Goal: Transaction & Acquisition: Purchase product/service

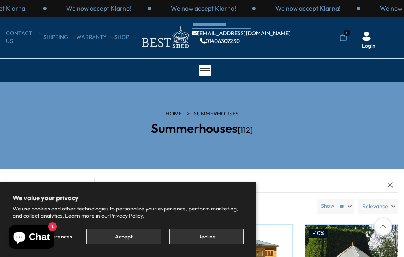
click at [124, 239] on button "Accept" at bounding box center [123, 236] width 75 height 15
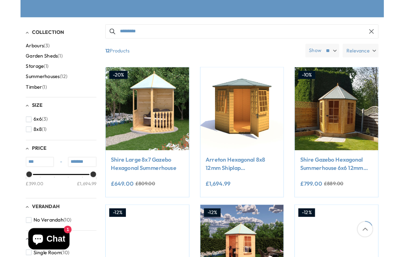
scroll to position [150, 0]
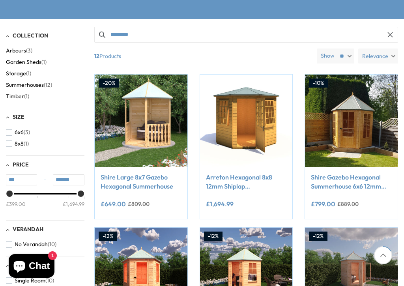
click at [15, 142] on span "8x8" at bounding box center [19, 144] width 9 height 7
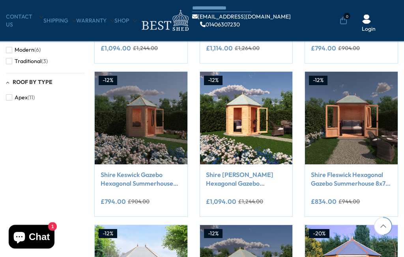
scroll to position [418, 0]
click at [336, 121] on img at bounding box center [351, 118] width 93 height 93
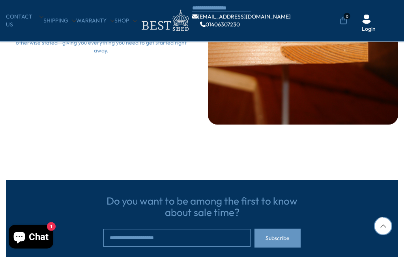
scroll to position [1897, 0]
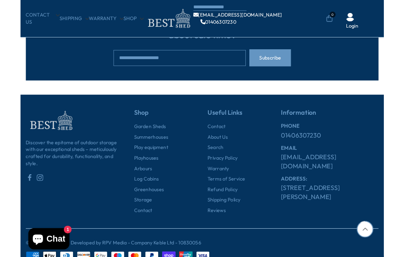
scroll to position [841, 0]
